Goal: Register for event/course

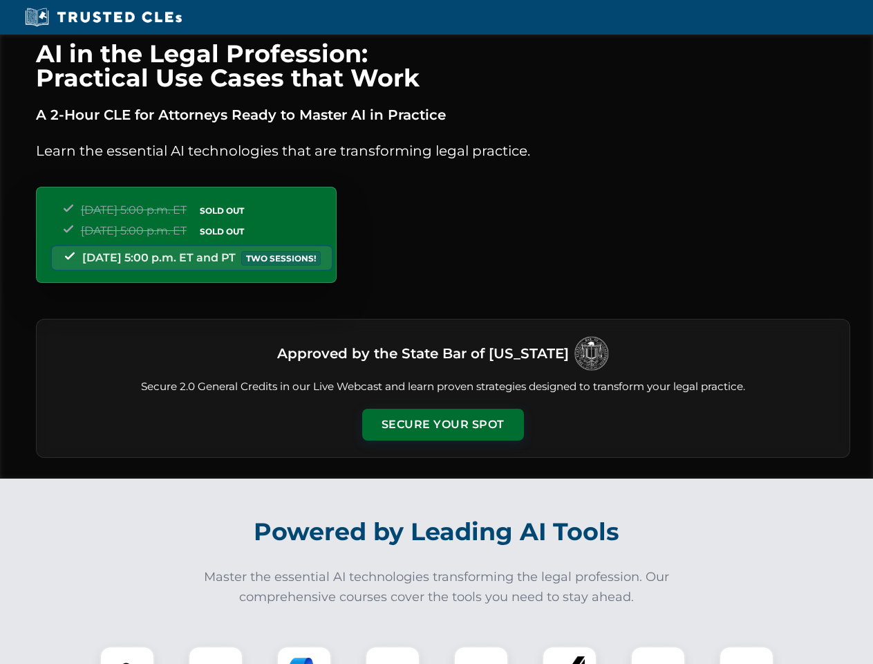
click at [443, 425] on button "Secure Your Spot" at bounding box center [443, 425] width 162 height 32
click at [127, 655] on img at bounding box center [127, 674] width 40 height 40
click at [216, 655] on div at bounding box center [215, 673] width 55 height 55
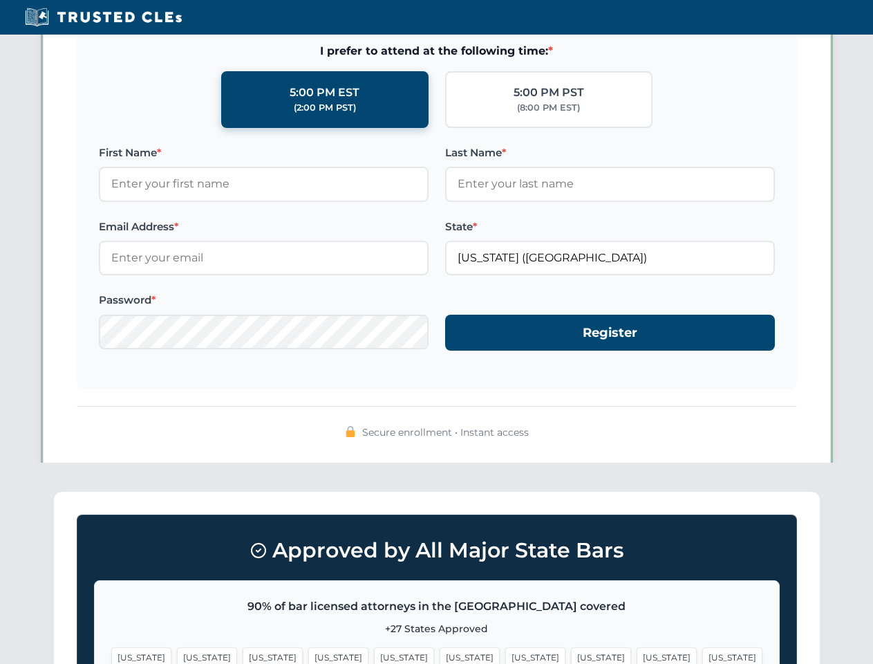
click at [637, 655] on span "[US_STATE]" at bounding box center [667, 657] width 60 height 20
